Goal: Navigation & Orientation: Find specific page/section

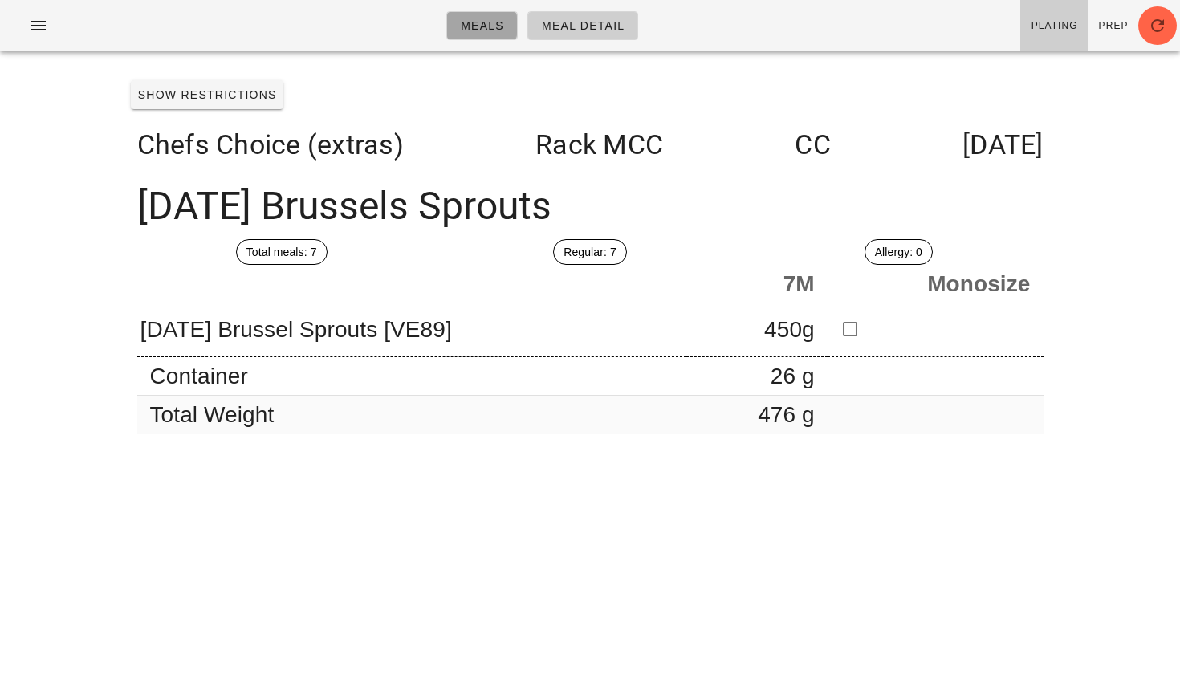
click at [460, 32] on link "Meals" at bounding box center [481, 25] width 71 height 29
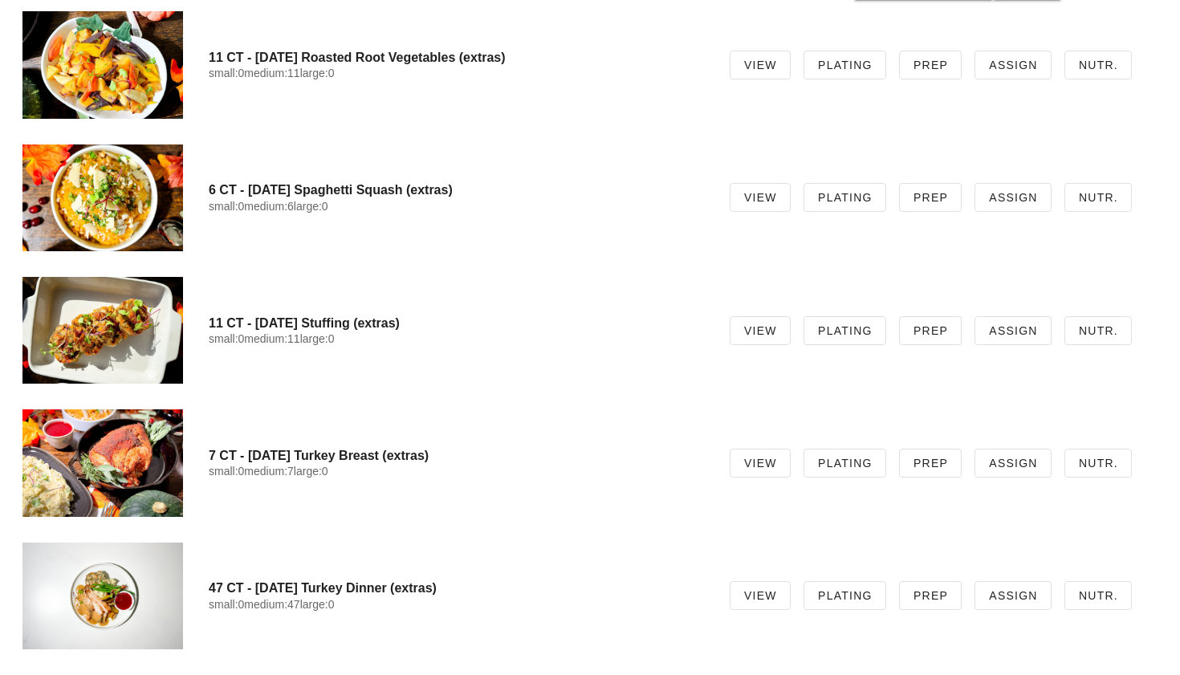
scroll to position [11687, 0]
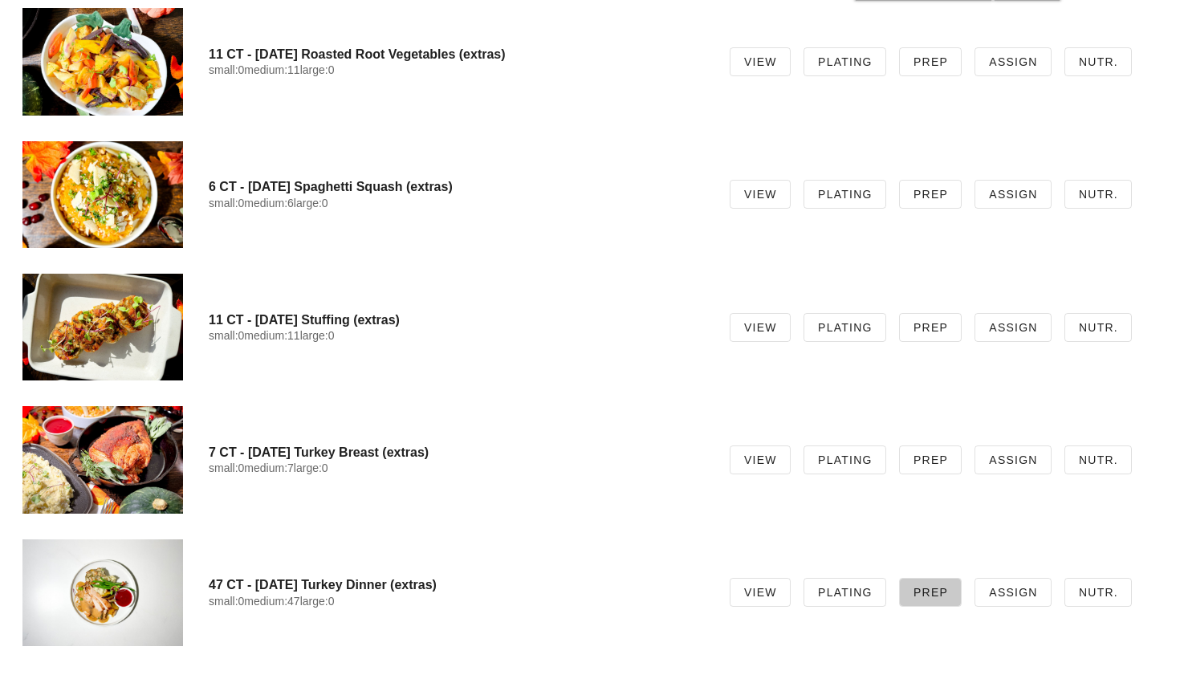
click at [921, 587] on span "Prep" at bounding box center [929, 592] width 35 height 13
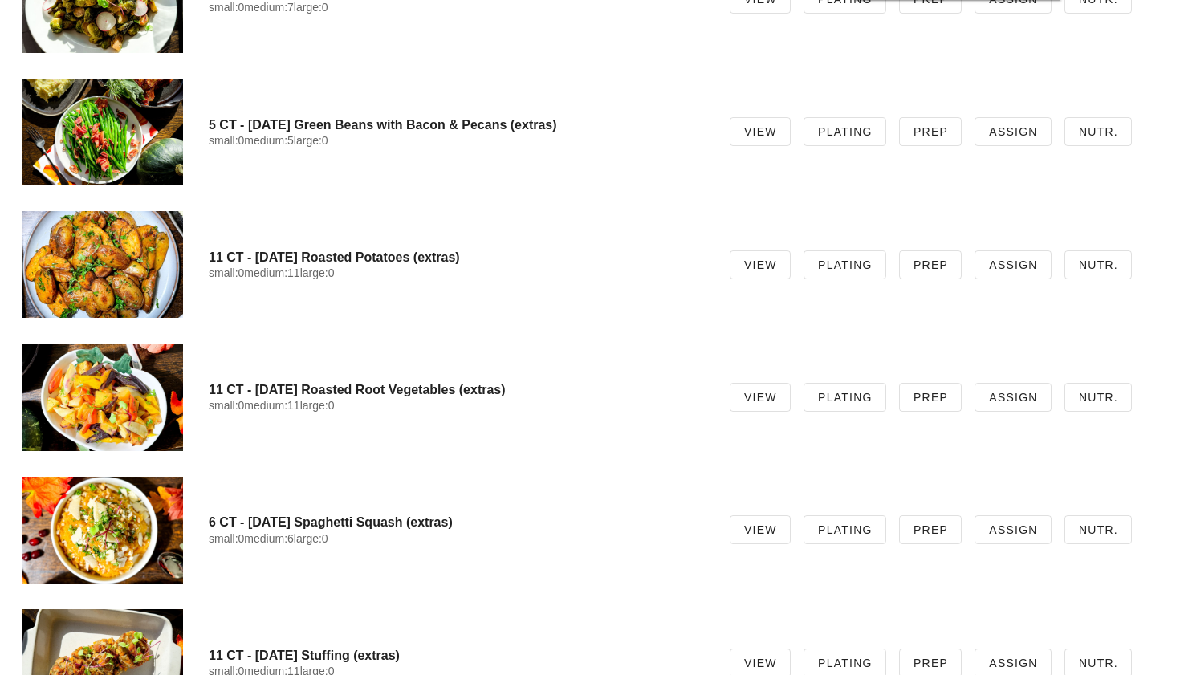
scroll to position [6101, 0]
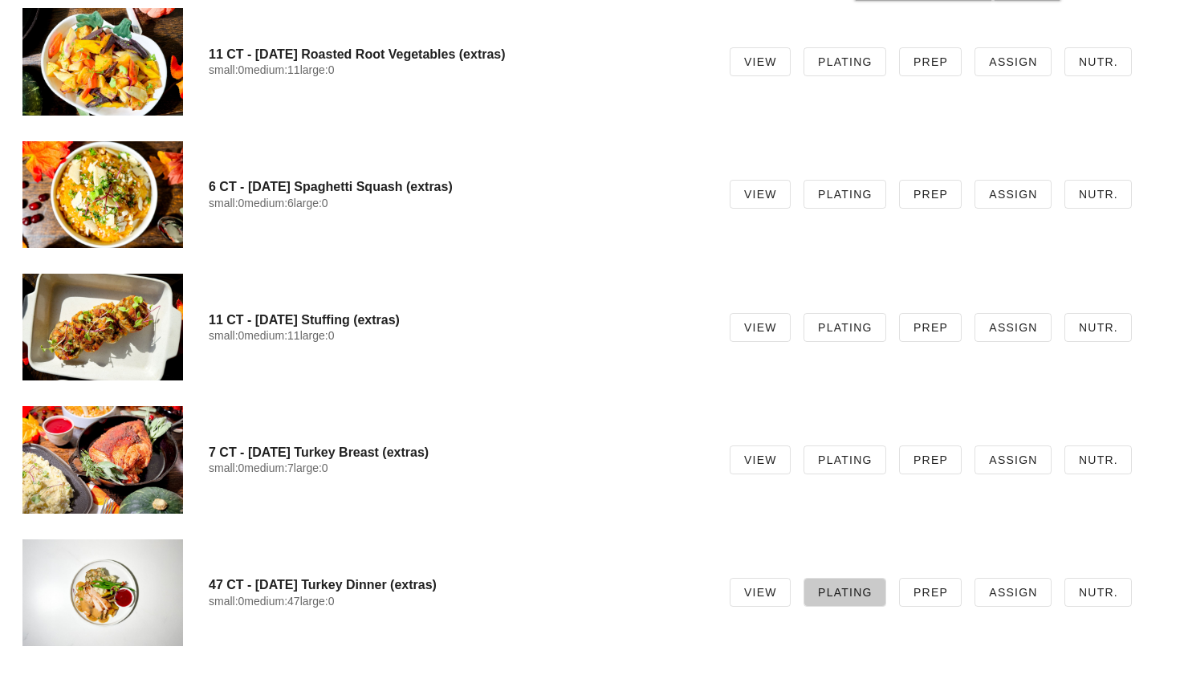
click at [870, 596] on span "Plating" at bounding box center [844, 592] width 55 height 13
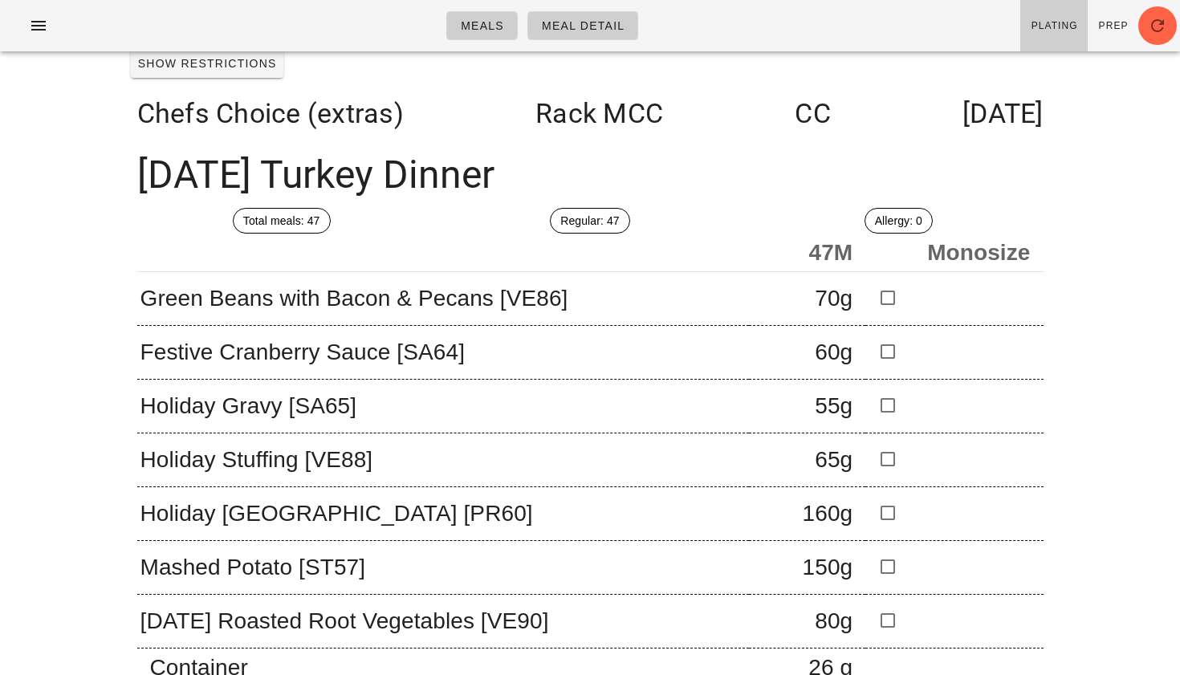
scroll to position [104, 0]
